Goal: Task Accomplishment & Management: Use online tool/utility

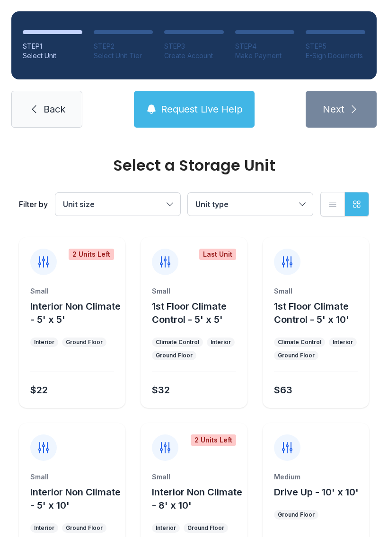
click at [45, 106] on span "Back" at bounding box center [54, 109] width 22 height 13
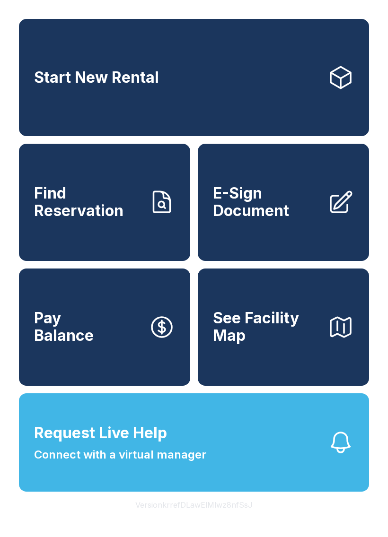
click at [295, 201] on span "E-Sign Document" at bounding box center [266, 202] width 107 height 35
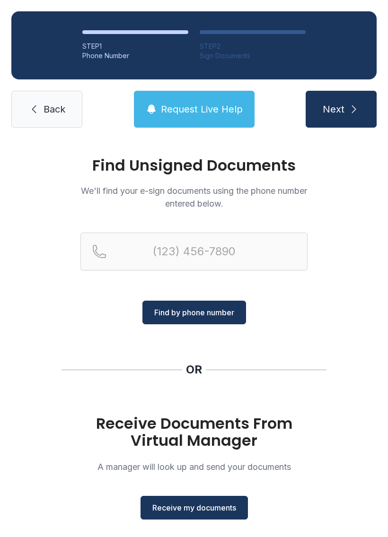
click at [211, 510] on span "Receive my documents" at bounding box center [194, 507] width 84 height 11
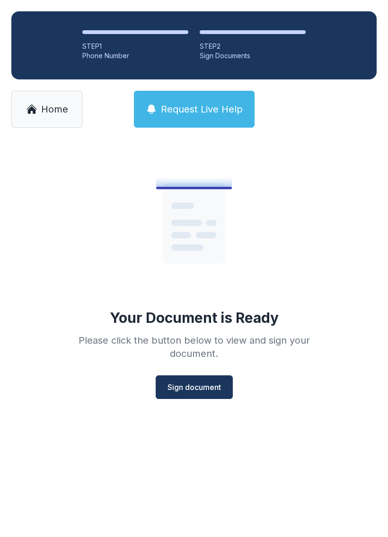
click at [193, 373] on div "Your Document is Ready Please click the button below to view and sign your docu…" at bounding box center [194, 273] width 272 height 252
click at [182, 383] on span "Sign document" at bounding box center [193, 387] width 53 height 11
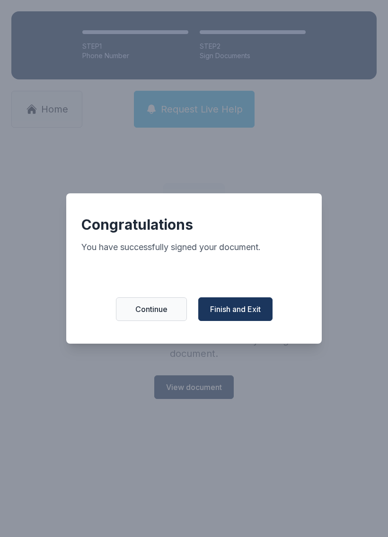
click at [237, 302] on button "Finish and Exit" at bounding box center [235, 309] width 74 height 24
